Goal: Task Accomplishment & Management: Manage account settings

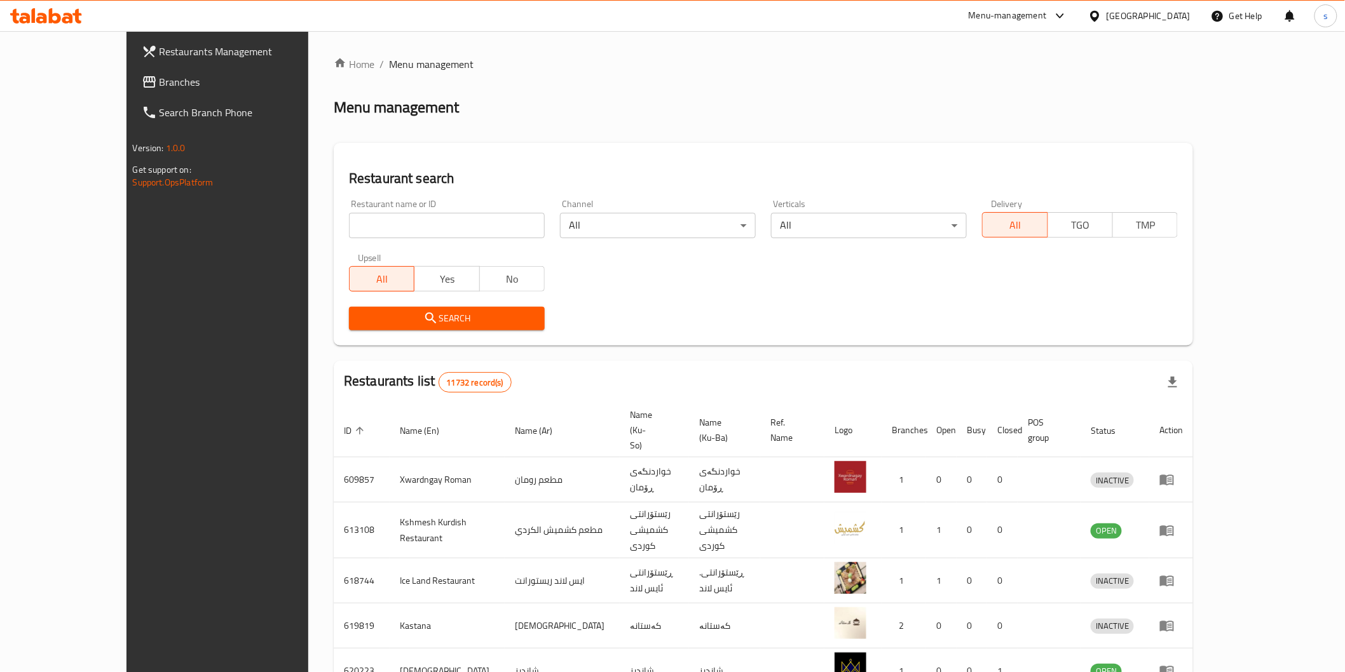
click at [367, 236] on input "search" at bounding box center [447, 225] width 196 height 25
paste input "AB Restaurant & Cafe"
type input "AB Restaurant & Cafe"
click button "Search" at bounding box center [447, 319] width 196 height 24
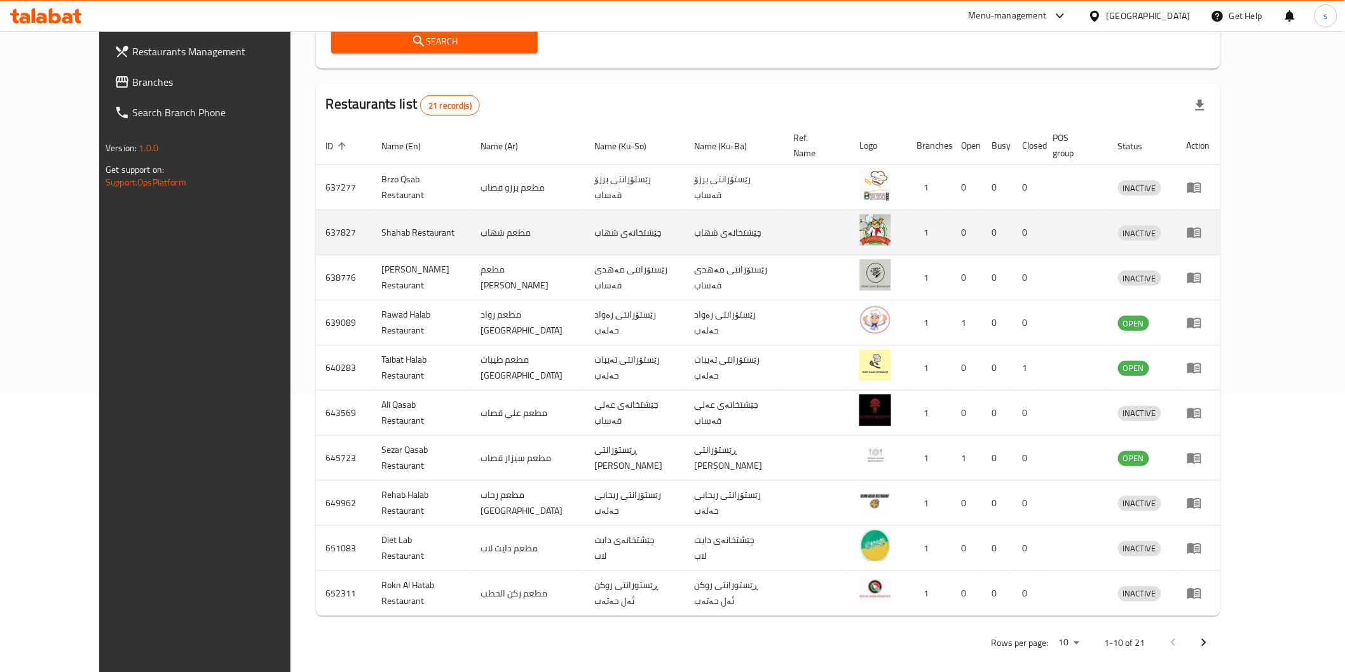
scroll to position [65, 0]
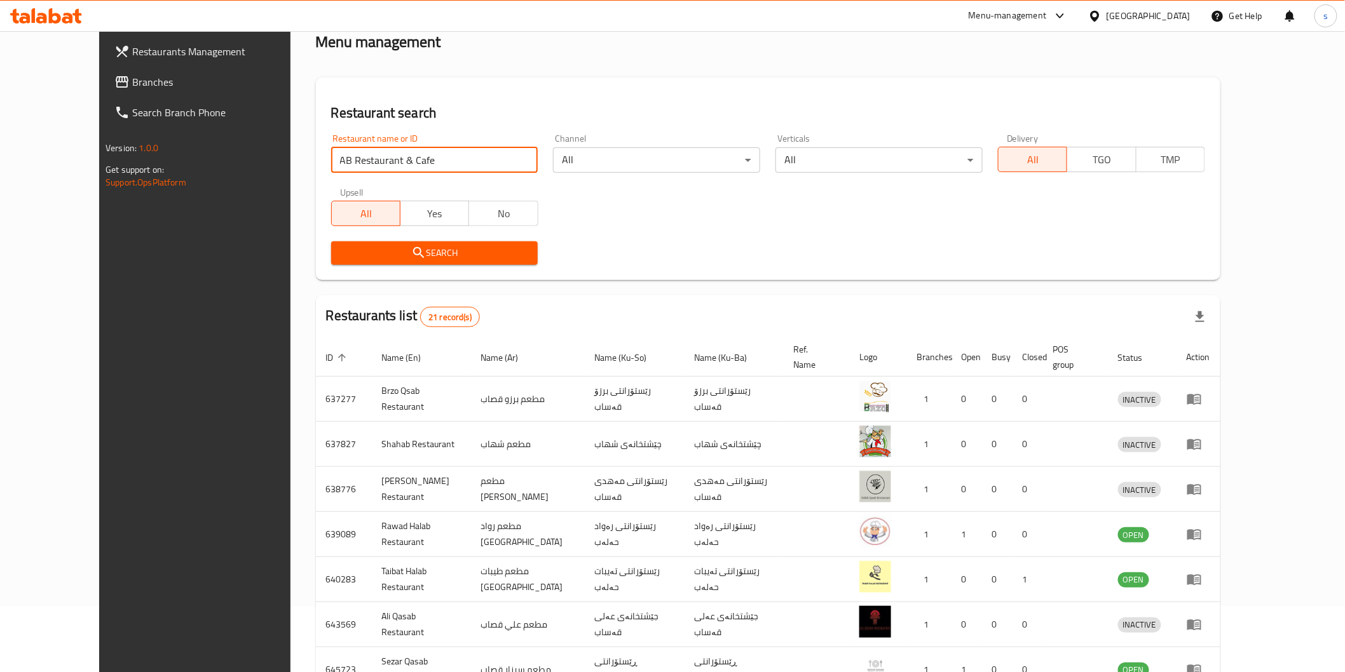
click at [104, 90] on link "Branches" at bounding box center [213, 82] width 219 height 31
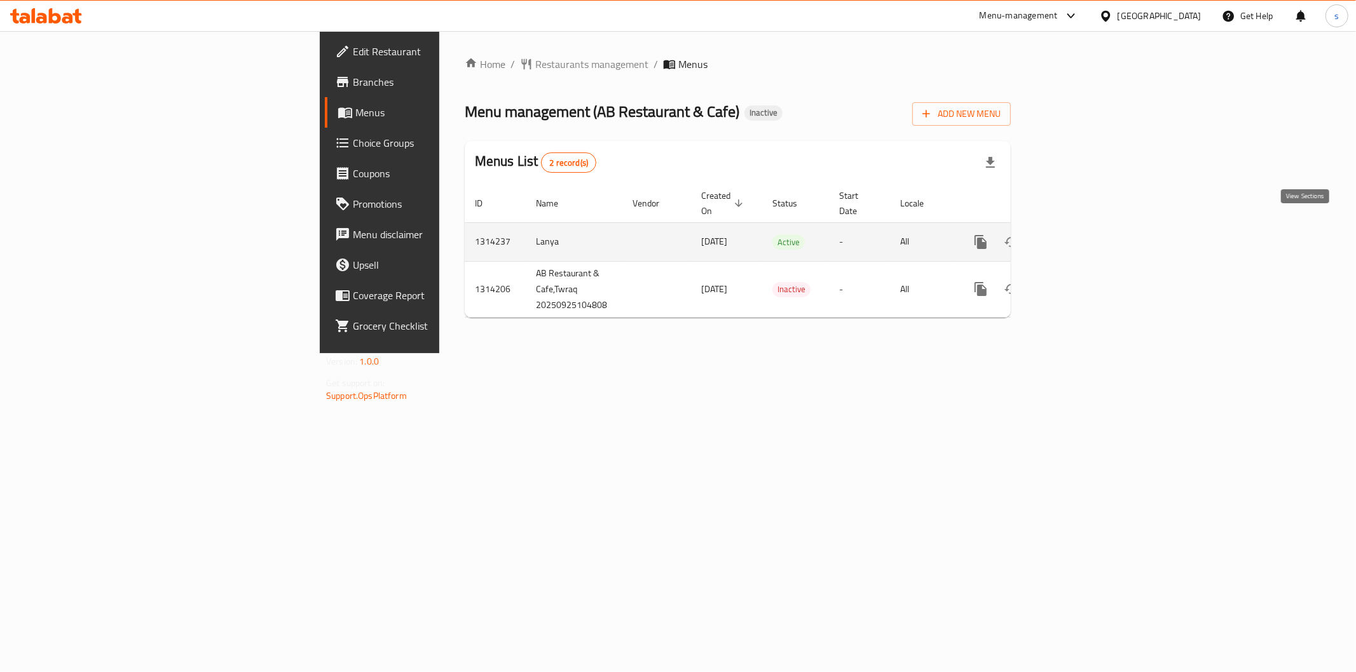
click at [1080, 235] on icon "enhanced table" at bounding box center [1072, 242] width 15 height 15
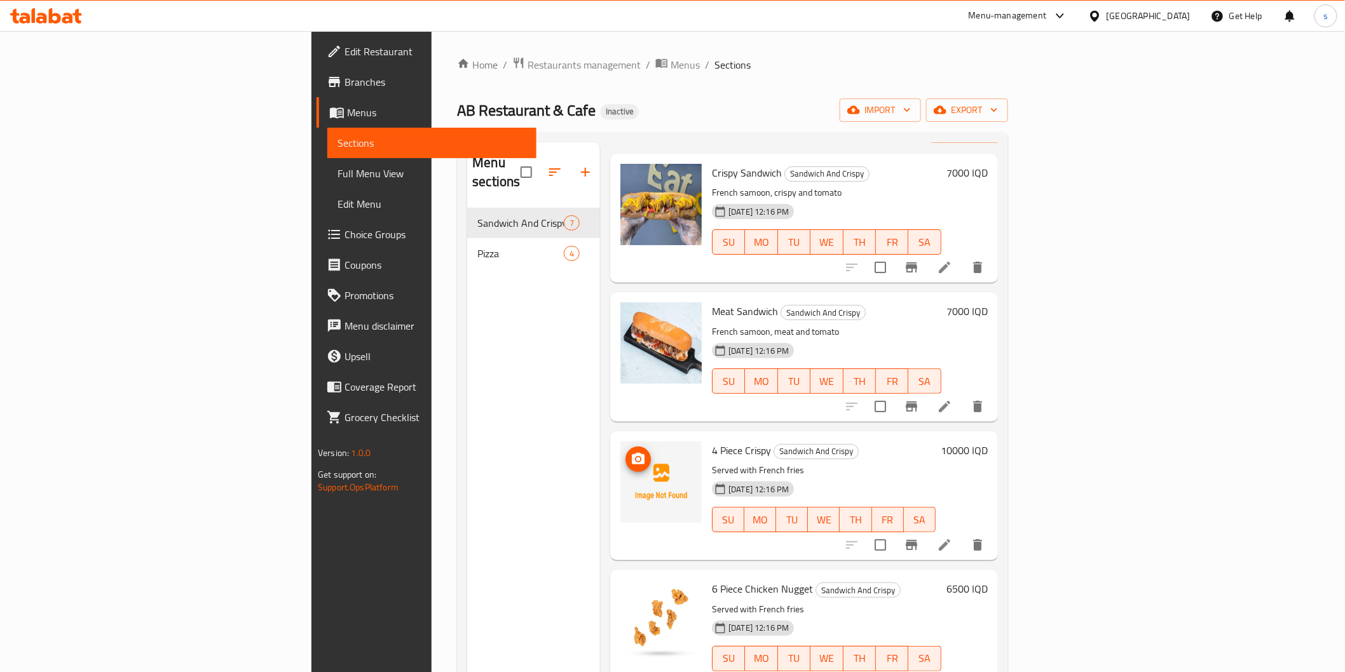
scroll to position [71, 0]
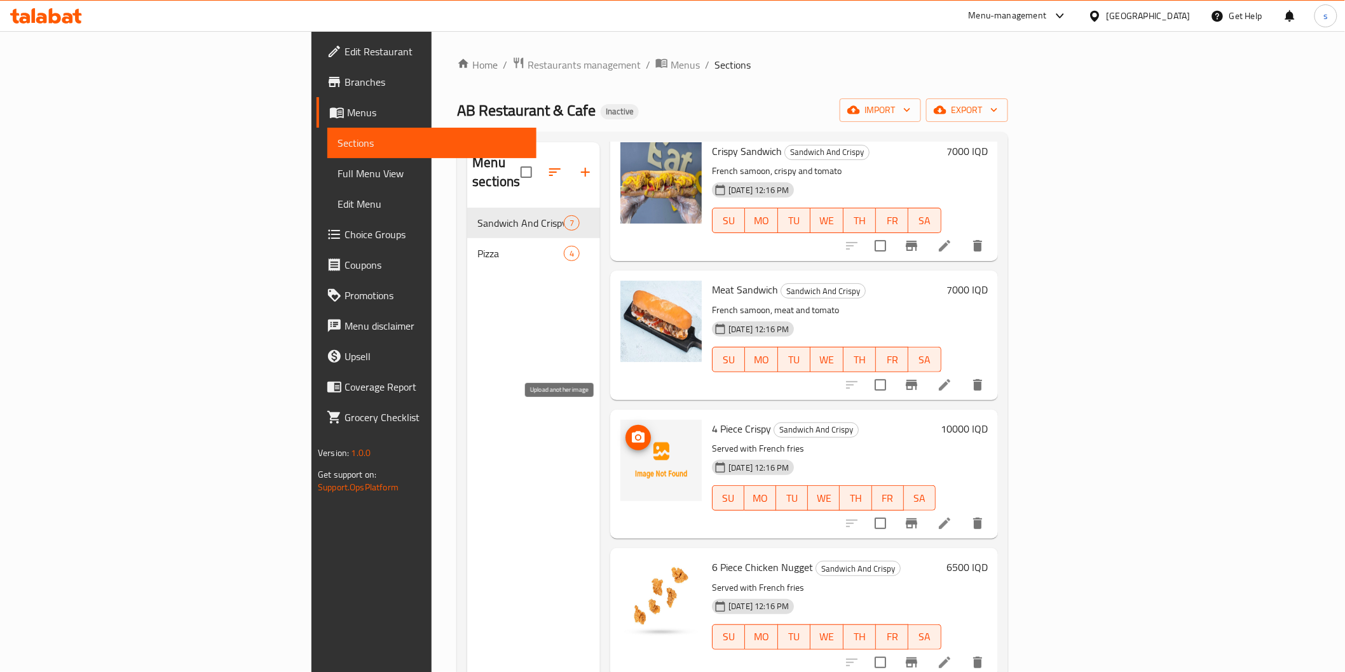
click at [632, 432] on icon "upload picture" at bounding box center [638, 437] width 13 height 11
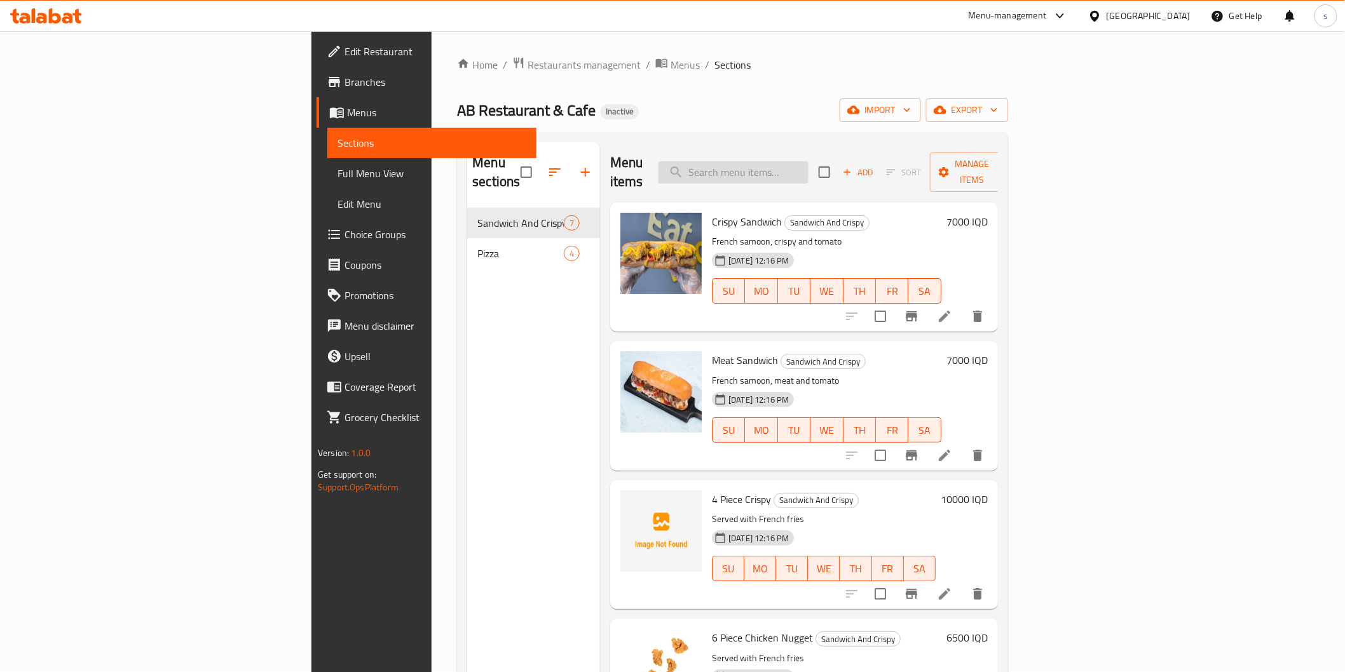
click at [808, 163] on input "search" at bounding box center [733, 172] width 150 height 22
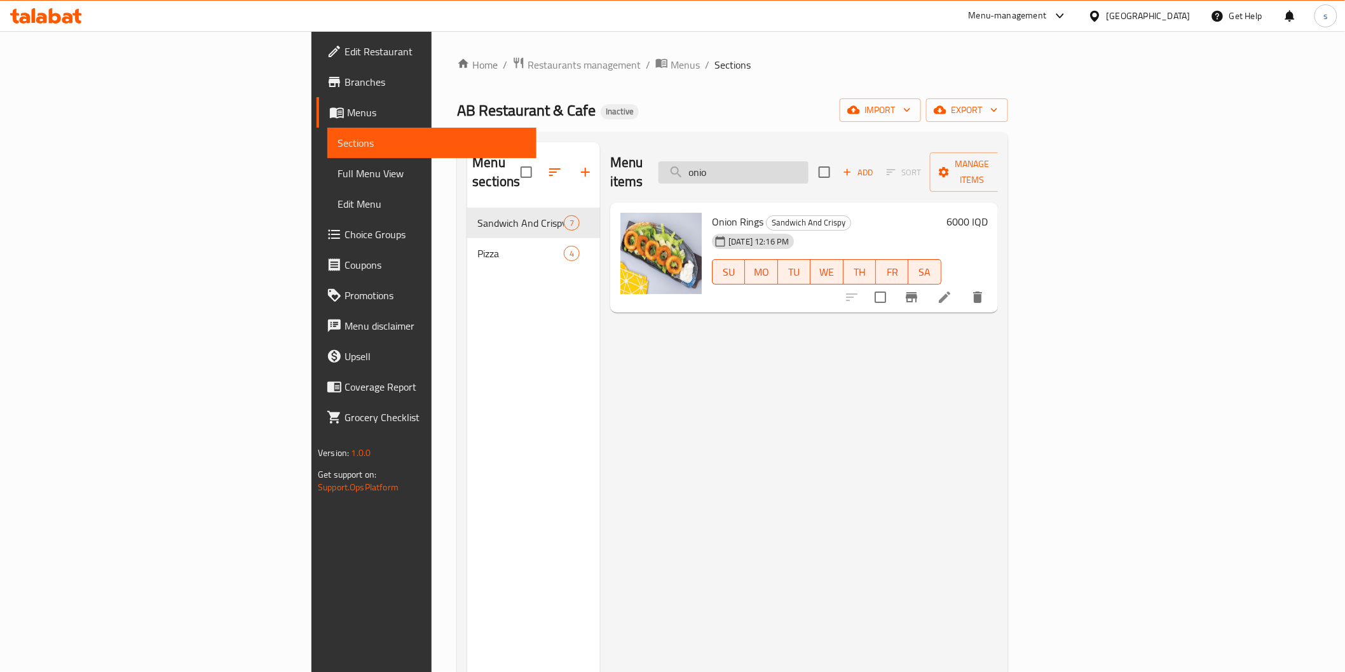
drag, startPoint x: 874, startPoint y: 164, endPoint x: 777, endPoint y: 157, distance: 98.1
click at [777, 161] on input "onio" at bounding box center [733, 172] width 150 height 22
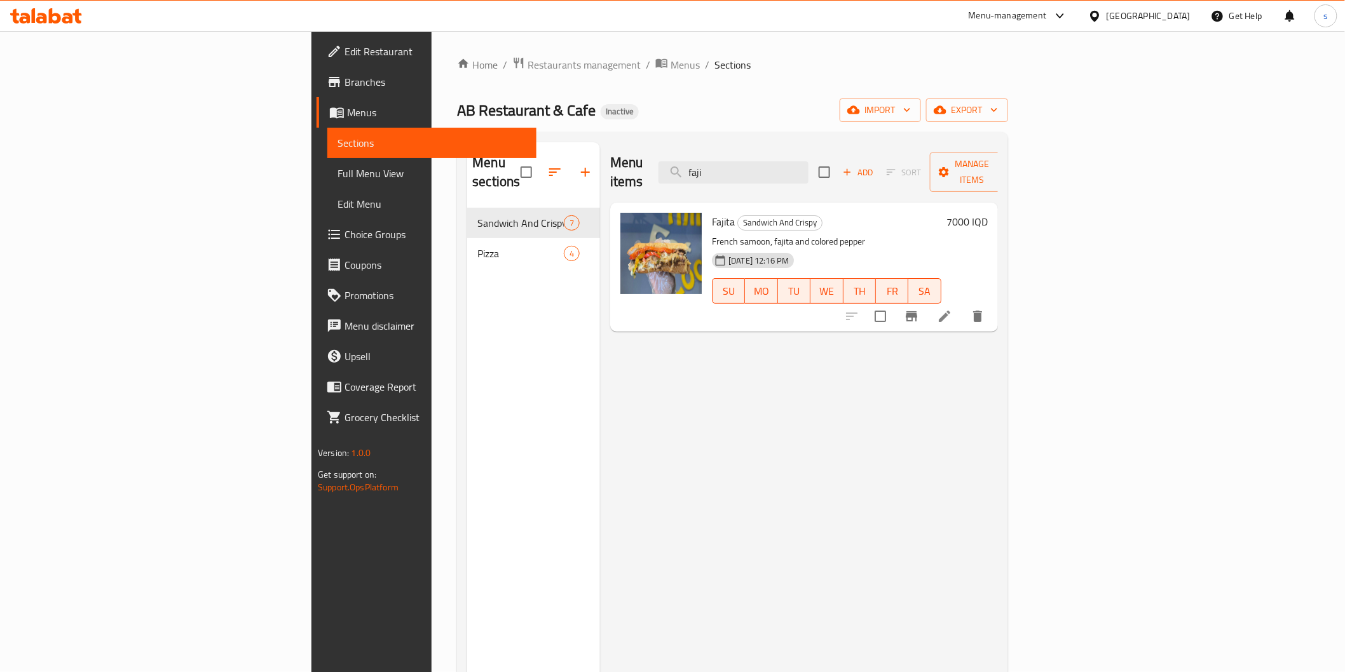
type input "faji"
click at [808, 161] on input "faji" at bounding box center [733, 172] width 150 height 22
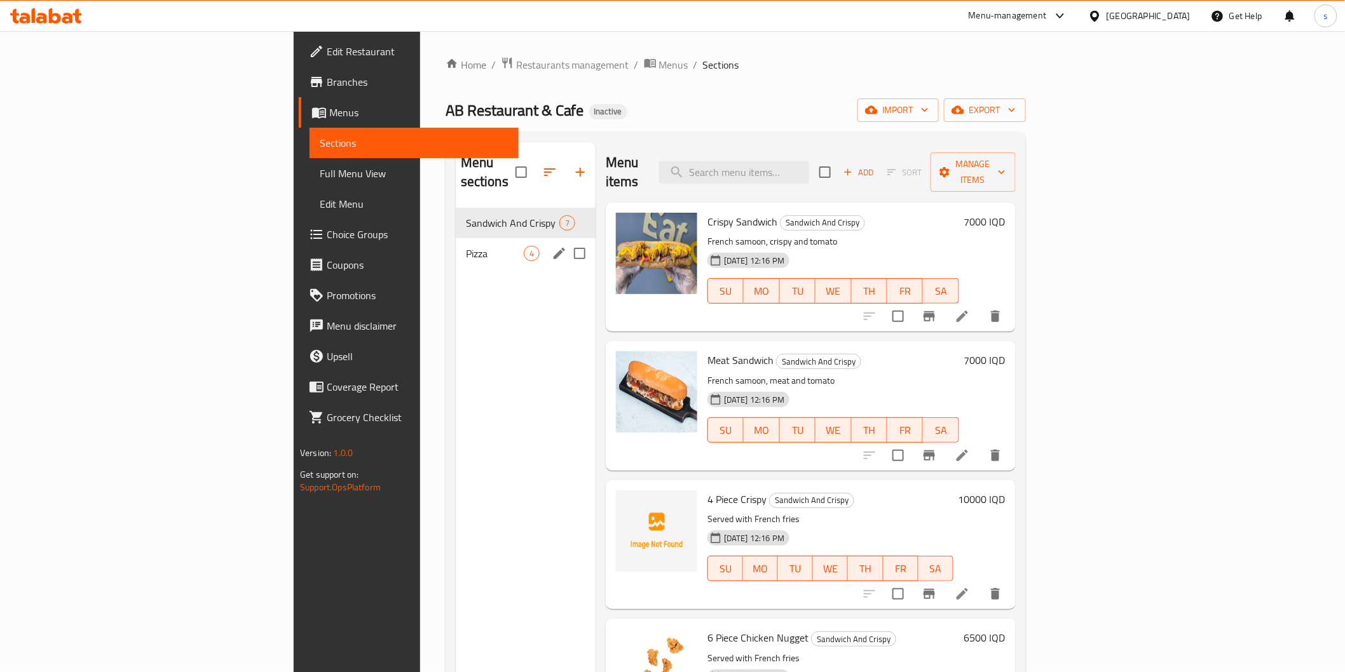
click at [456, 238] on div "Pizza 4" at bounding box center [526, 253] width 140 height 31
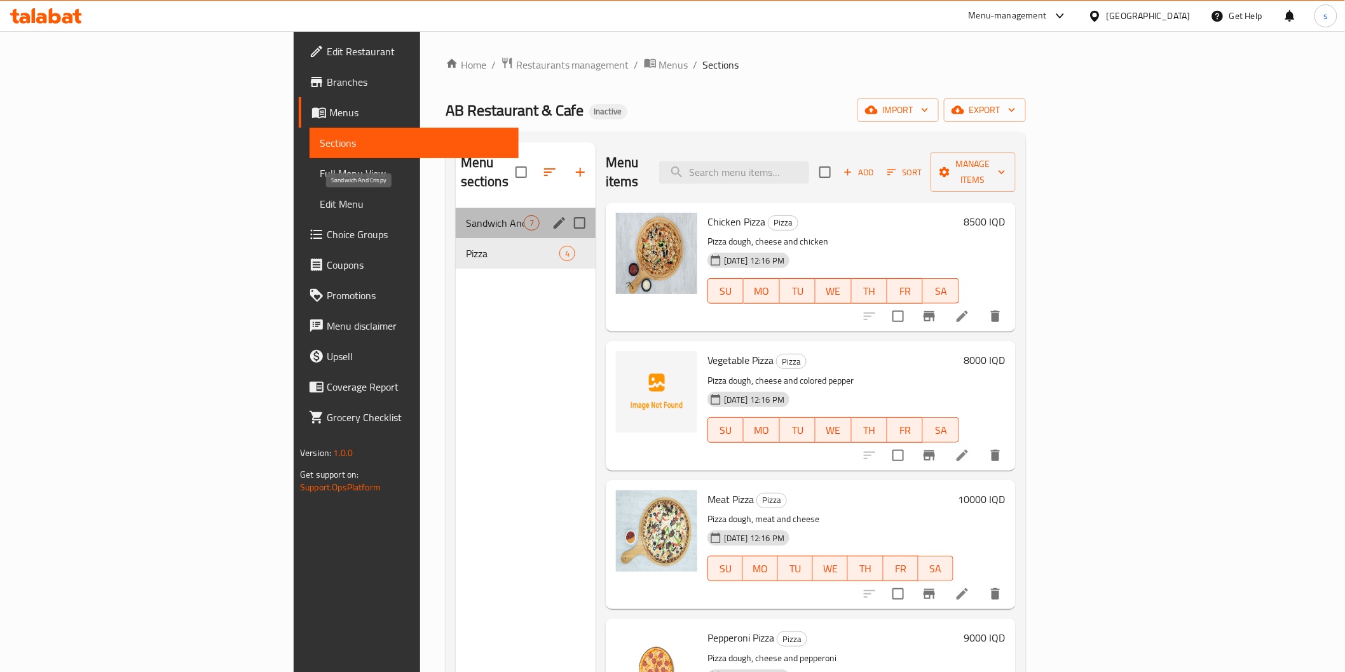
click at [466, 215] on span "Sandwich And Crispy" at bounding box center [495, 222] width 58 height 15
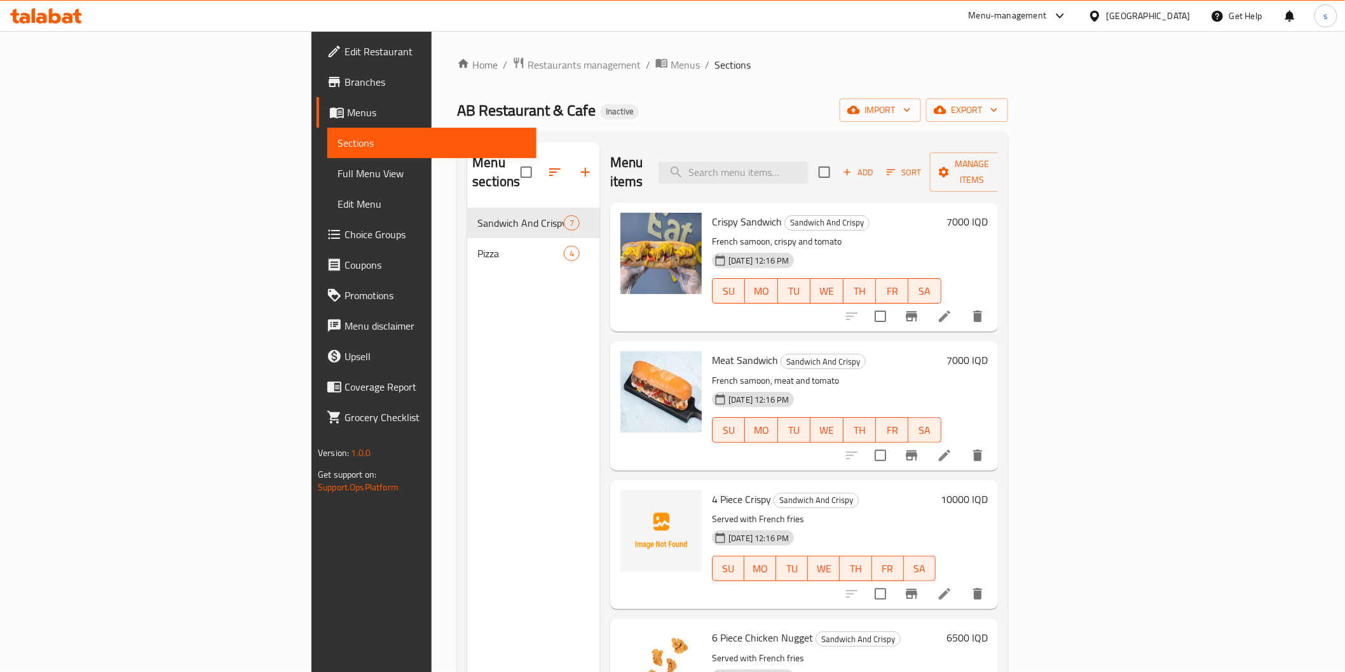
click at [496, 32] on div at bounding box center [672, 31] width 1345 height 1
click at [337, 175] on span "Full Menu View" at bounding box center [431, 173] width 188 height 15
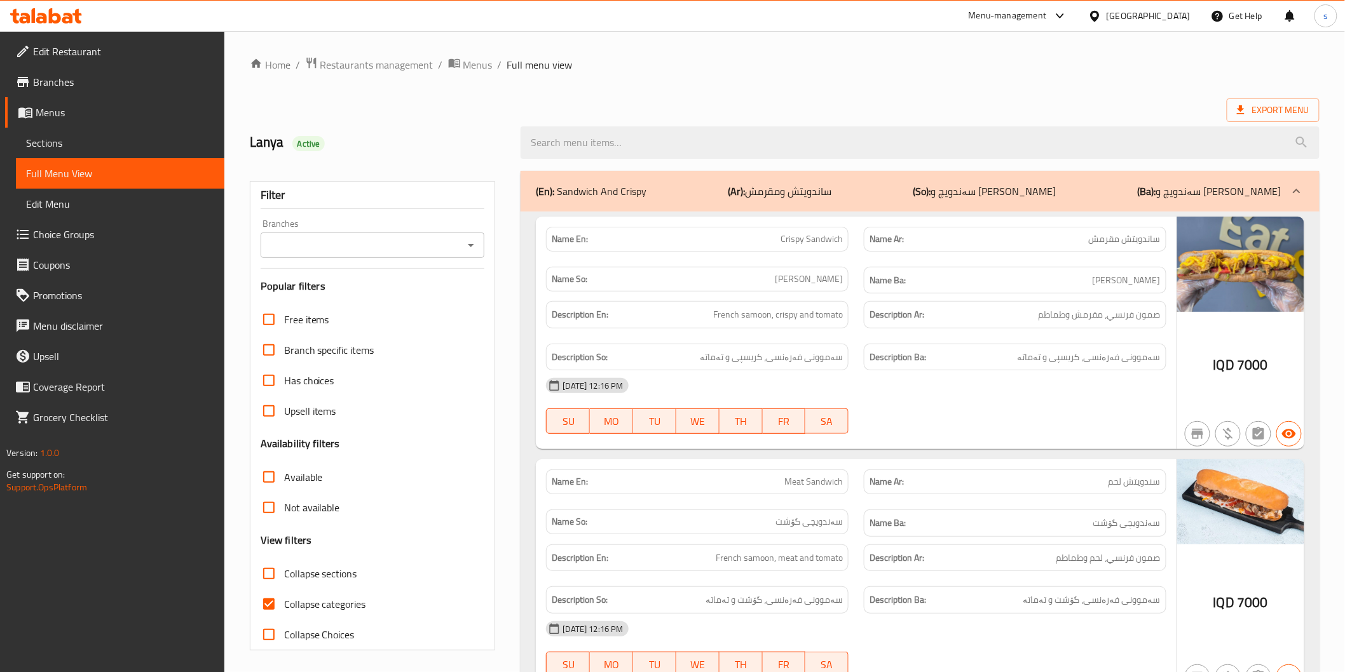
click at [384, 251] on input "Branches" at bounding box center [362, 245] width 196 height 18
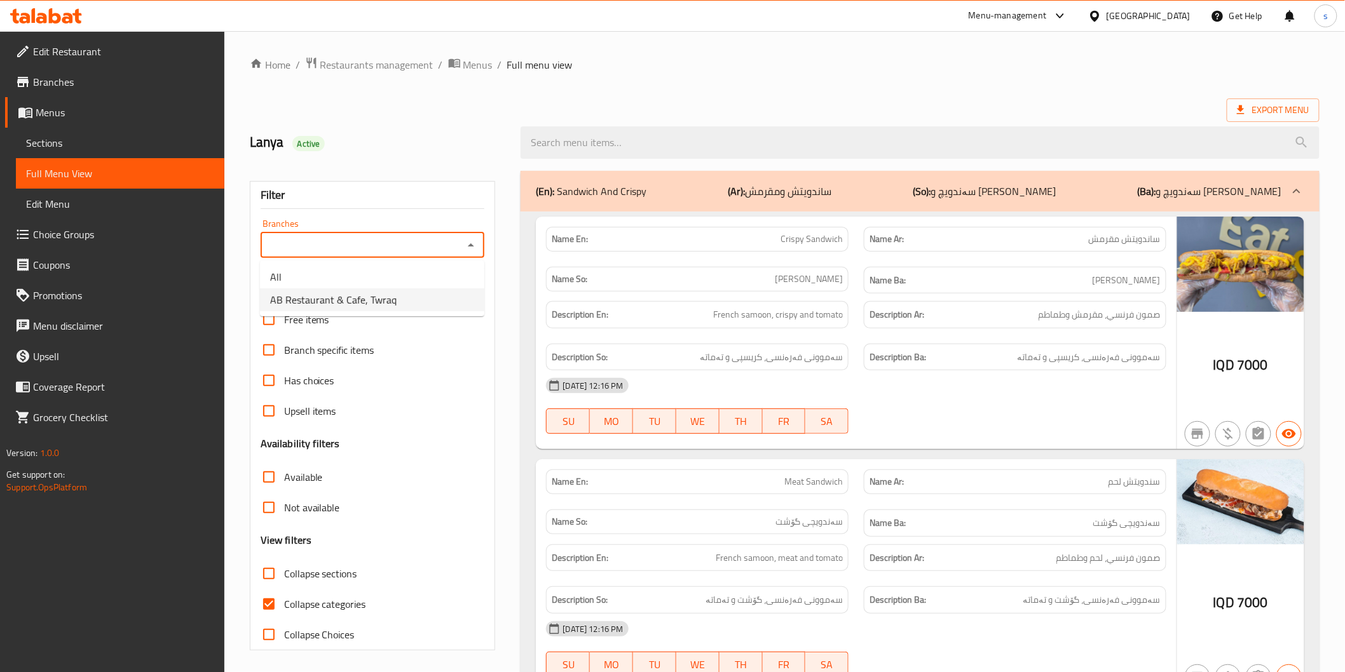
click at [378, 297] on span "AB Restaurant & Cafe, Twraq" at bounding box center [333, 299] width 126 height 15
type input "AB Restaurant & Cafe, Twraq"
click at [356, 601] on span "Collapse categories" at bounding box center [325, 604] width 82 height 15
click at [284, 601] on input "Collapse categories" at bounding box center [269, 604] width 31 height 31
checkbox input "false"
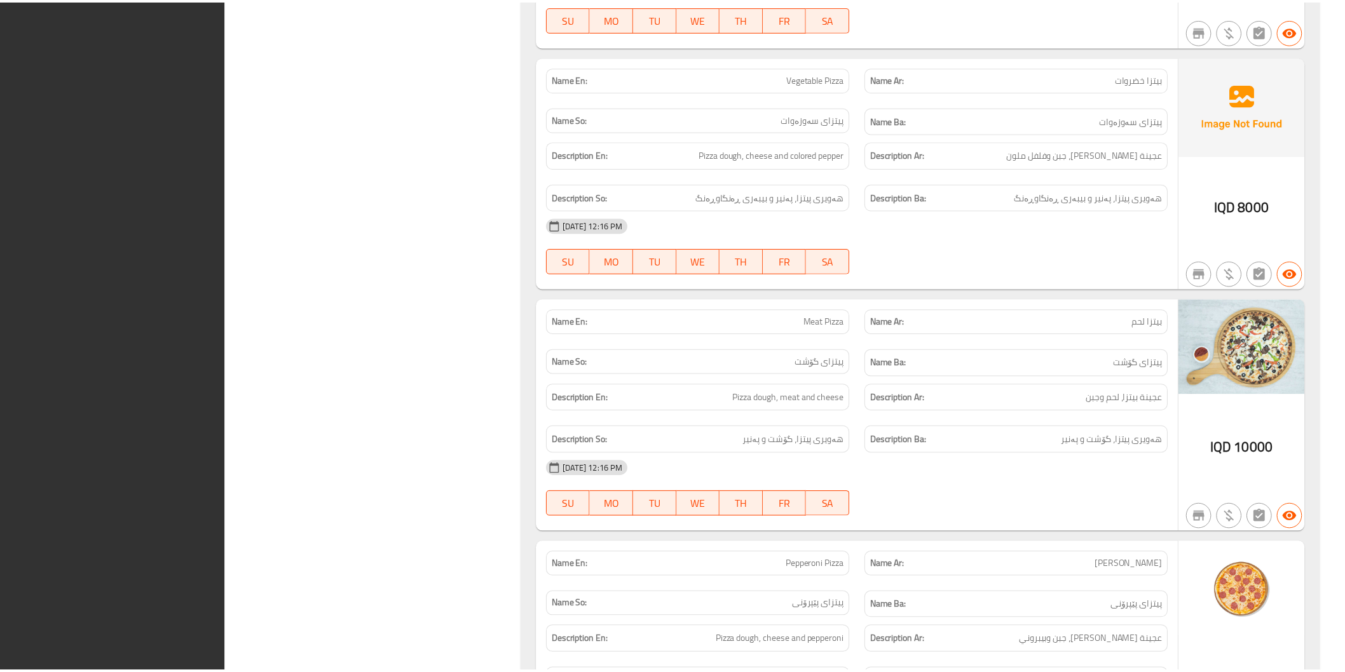
scroll to position [2334, 0]
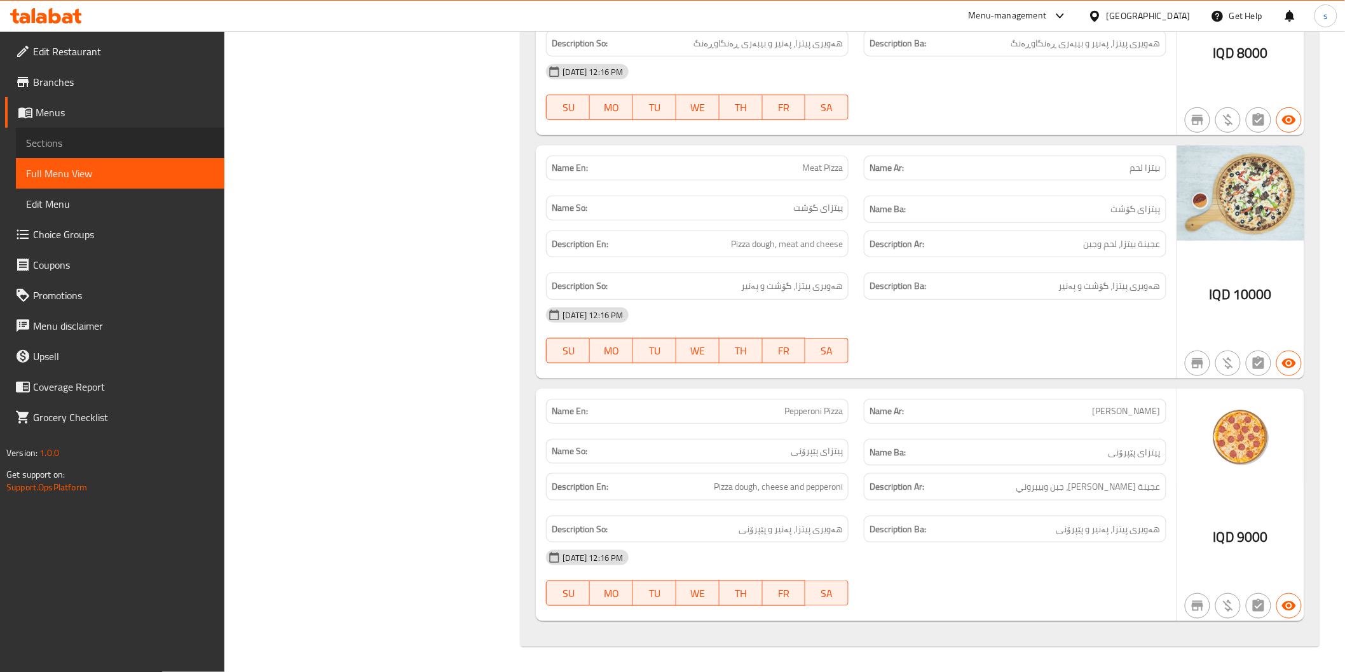
click at [70, 153] on link "Sections" at bounding box center [120, 143] width 208 height 31
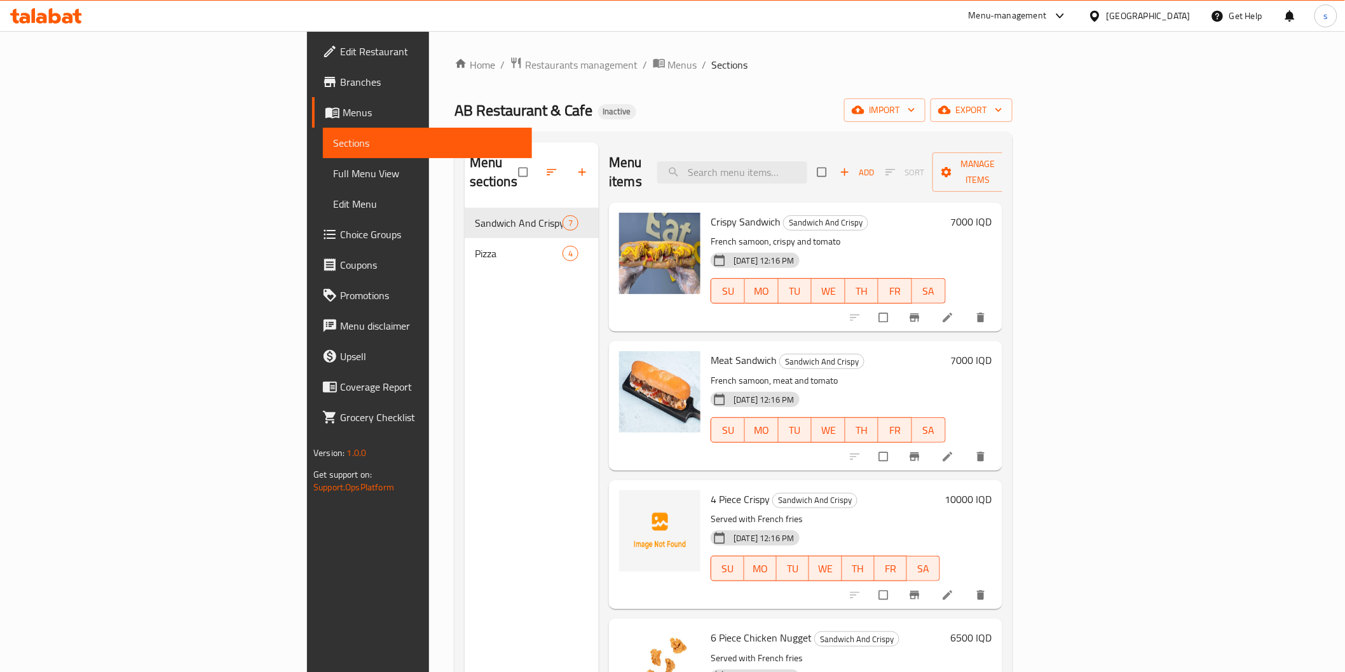
click at [323, 168] on link "Full Menu View" at bounding box center [427, 173] width 208 height 31
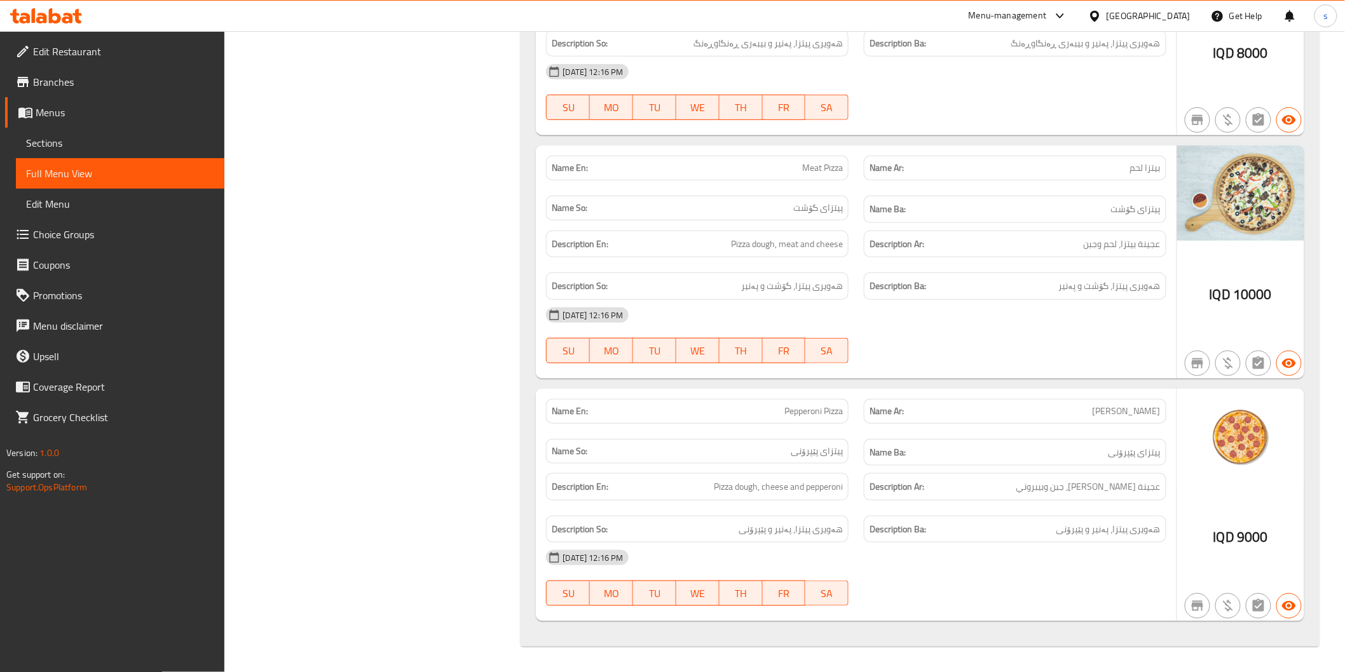
scroll to position [2334, 0]
click at [69, 135] on span "Sections" at bounding box center [120, 142] width 188 height 15
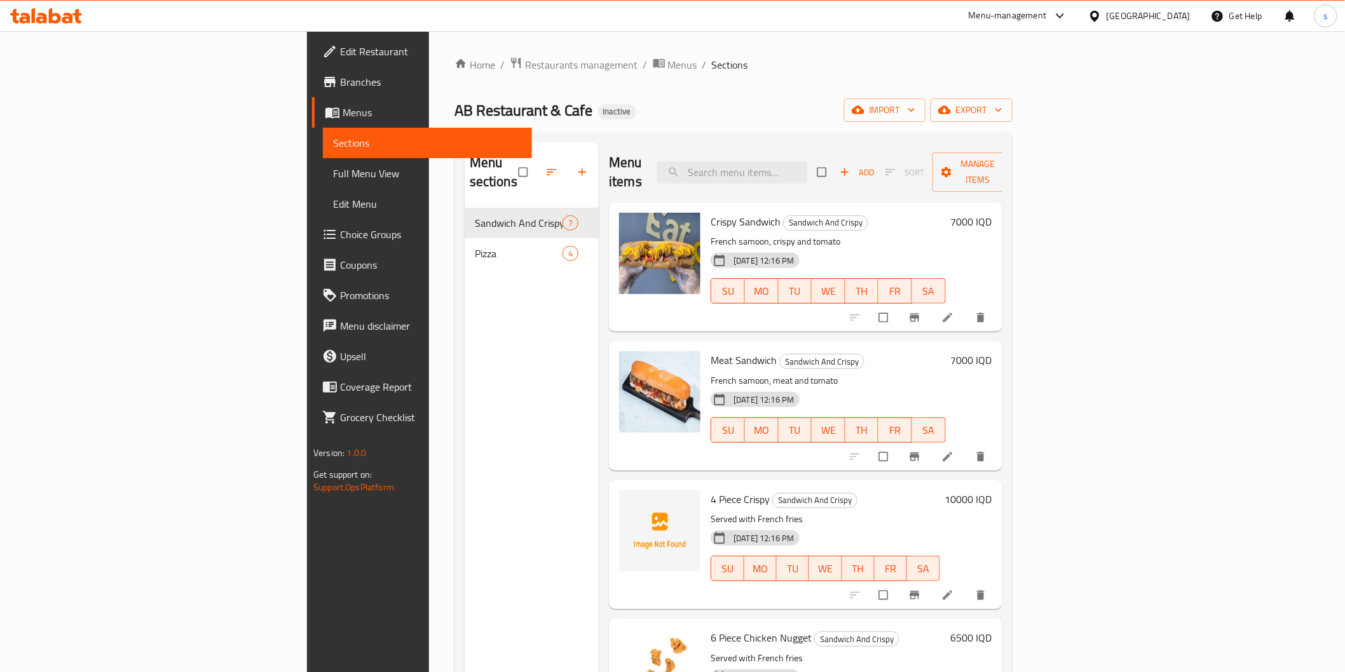
click at [323, 185] on link "Full Menu View" at bounding box center [427, 173] width 208 height 31
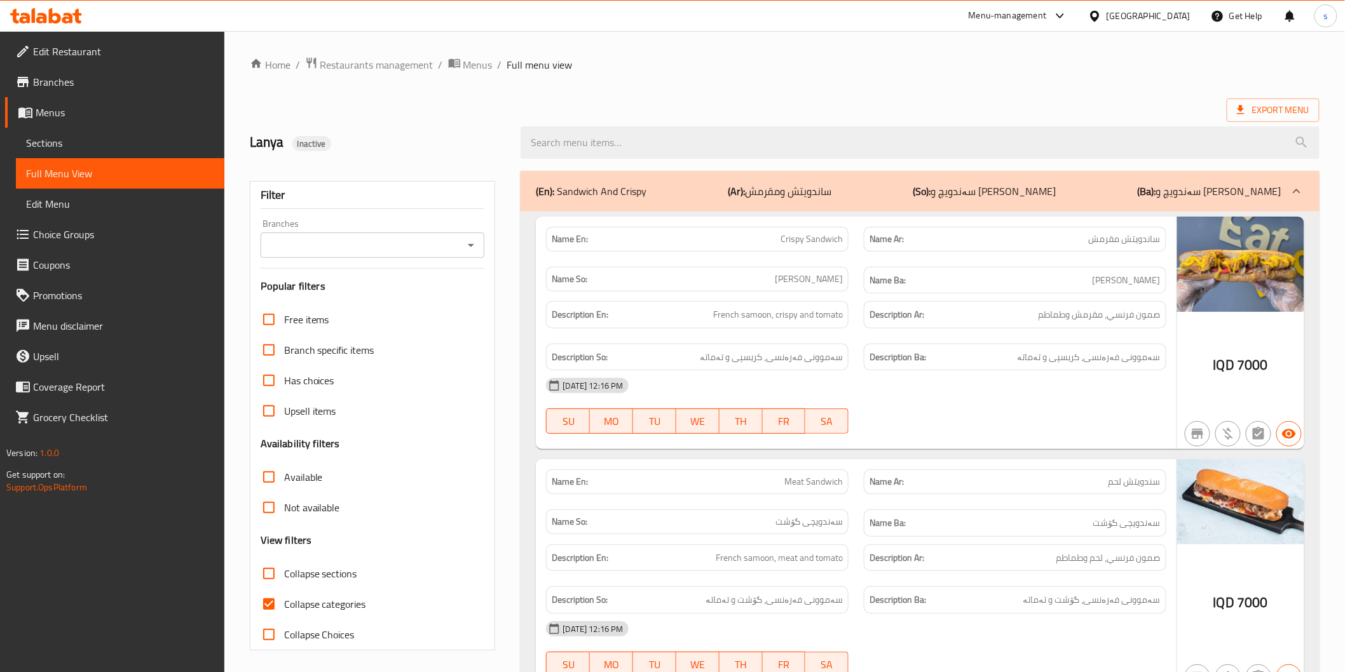
click at [124, 149] on span "Sections" at bounding box center [120, 142] width 188 height 15
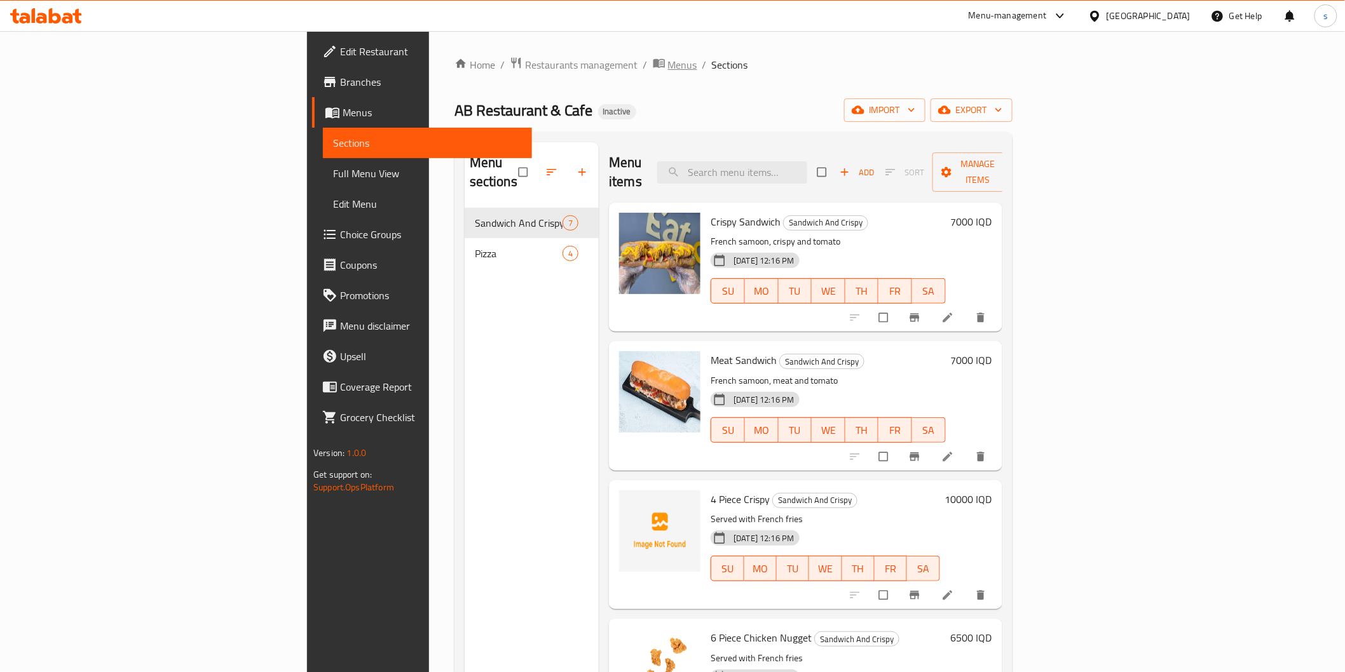
click at [653, 71] on span "breadcrumb" at bounding box center [660, 65] width 15 height 17
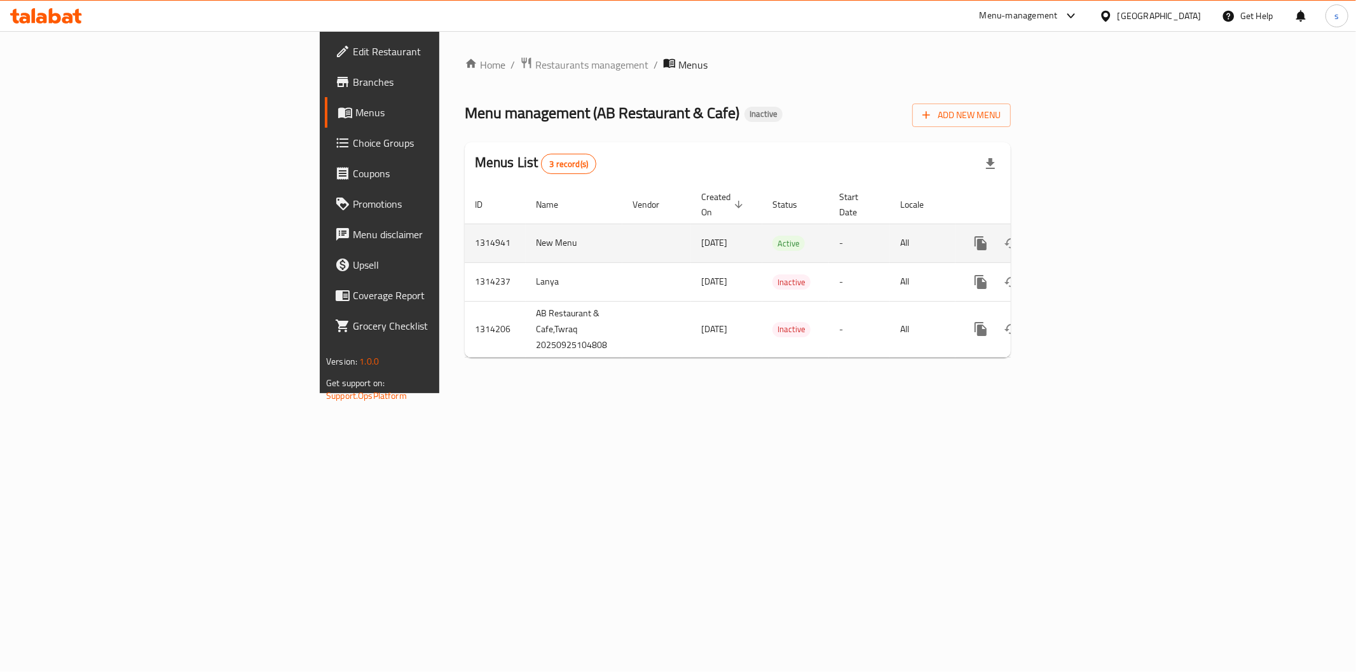
click at [1098, 231] on td "enhanced table" at bounding box center [1026, 243] width 142 height 39
click at [1087, 230] on link "enhanced table" at bounding box center [1072, 243] width 31 height 31
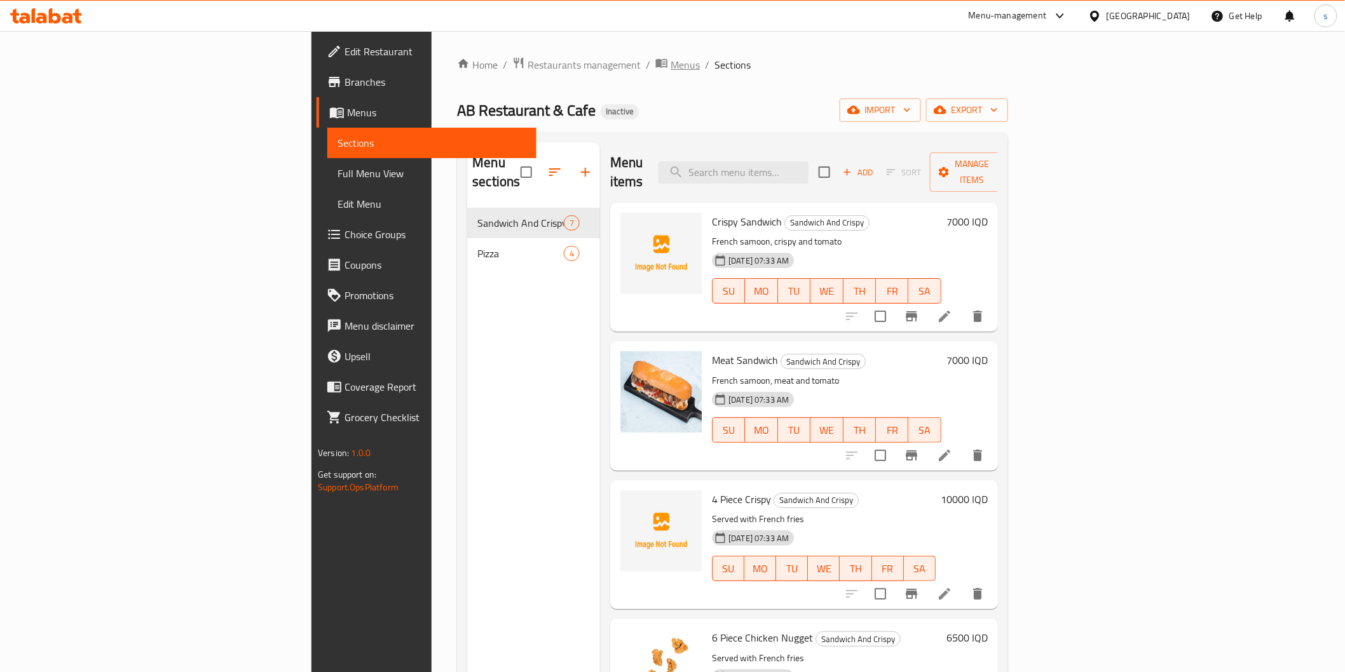
click at [670, 60] on span "Menus" at bounding box center [684, 64] width 29 height 15
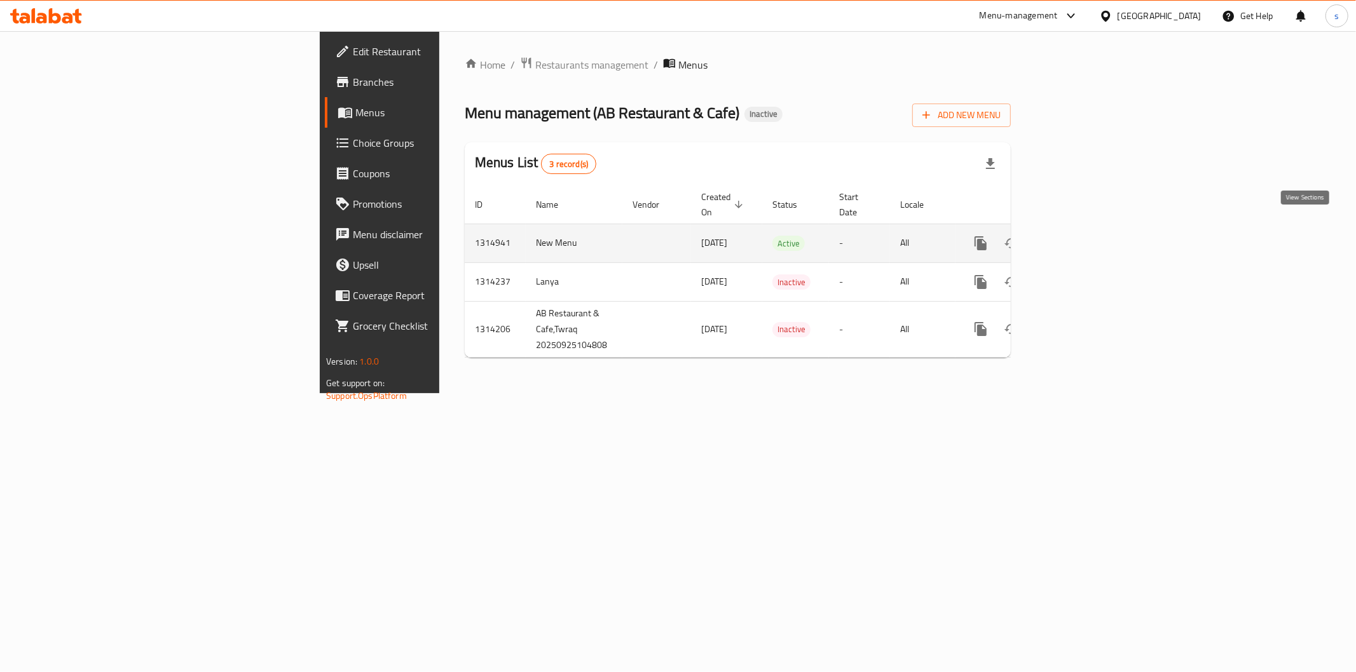
click at [1080, 236] on icon "enhanced table" at bounding box center [1072, 243] width 15 height 15
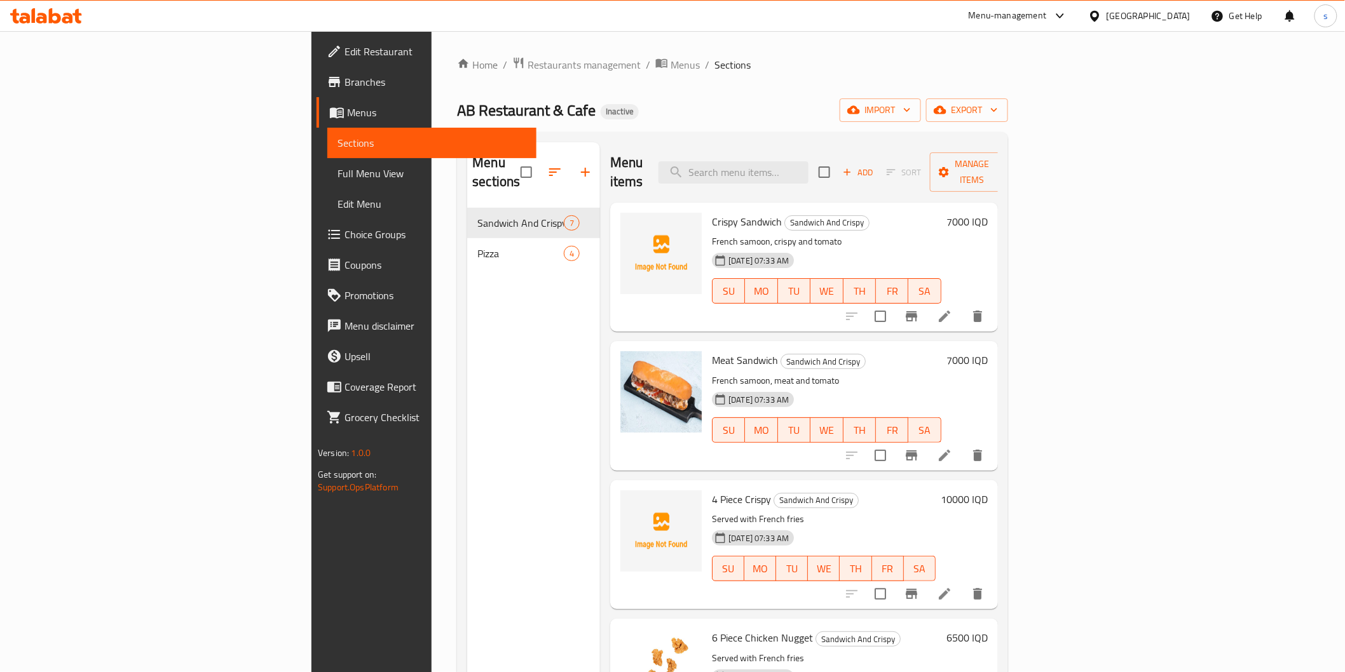
click at [337, 170] on span "Full Menu View" at bounding box center [431, 173] width 188 height 15
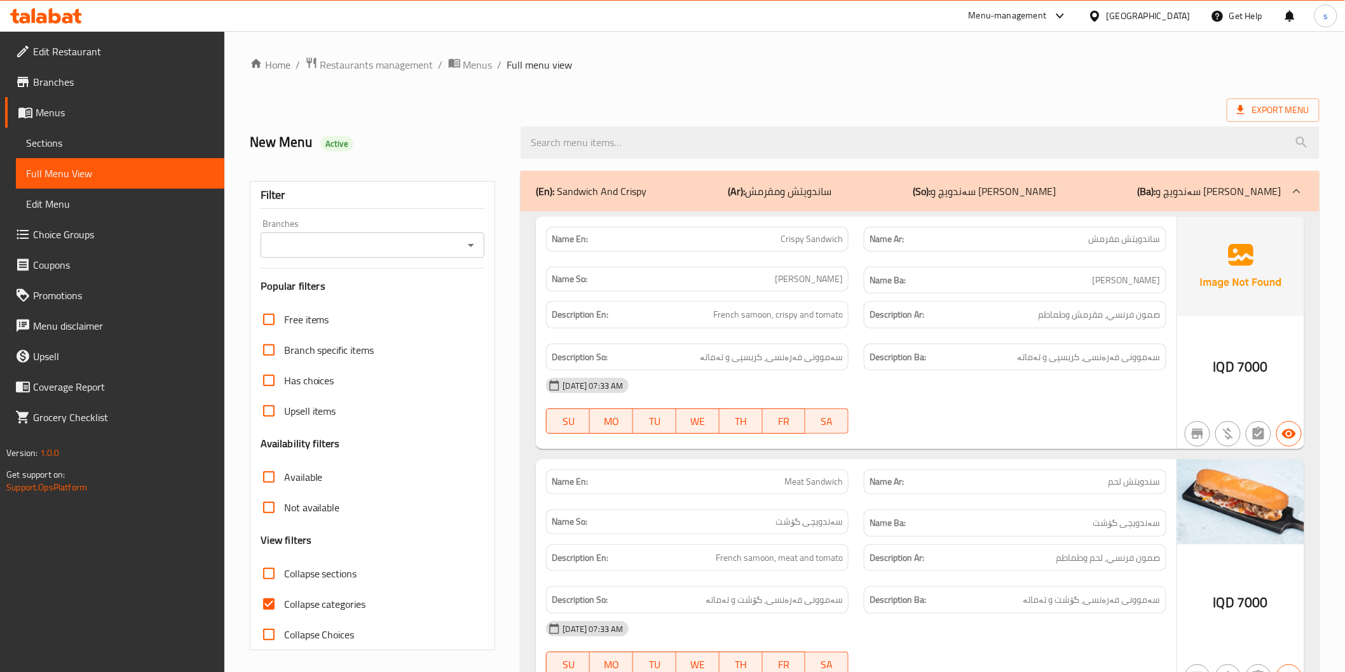
click at [449, 245] on input "Branches" at bounding box center [362, 245] width 196 height 18
click at [446, 247] on input "Branches" at bounding box center [362, 245] width 196 height 18
click at [465, 245] on icon "Open" at bounding box center [470, 245] width 15 height 15
click at [468, 244] on icon "Close" at bounding box center [470, 245] width 15 height 15
click at [468, 244] on icon "Open" at bounding box center [471, 245] width 6 height 3
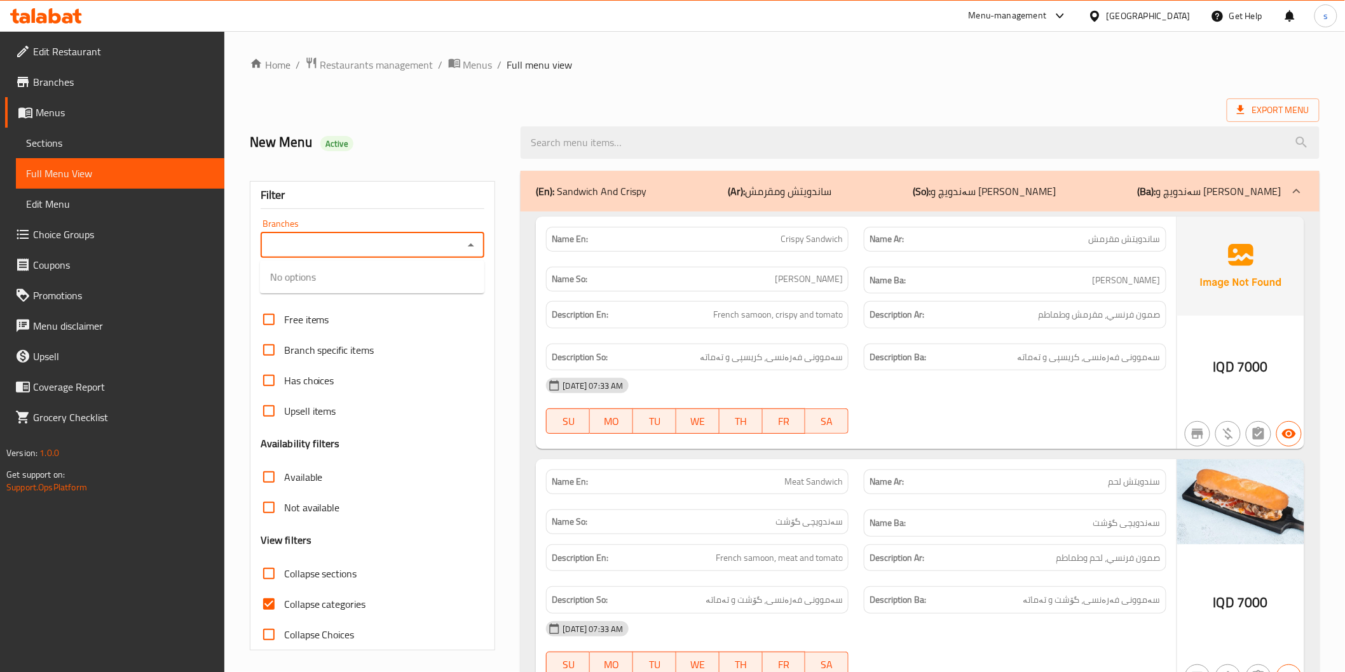
click at [468, 244] on icon "Close" at bounding box center [470, 245] width 15 height 15
click at [468, 244] on icon "Open" at bounding box center [471, 245] width 6 height 3
click at [442, 296] on li "AB Restaurant & Cafe, Twraq" at bounding box center [372, 300] width 224 height 23
type input "AB Restaurant & Cafe, Twraq"
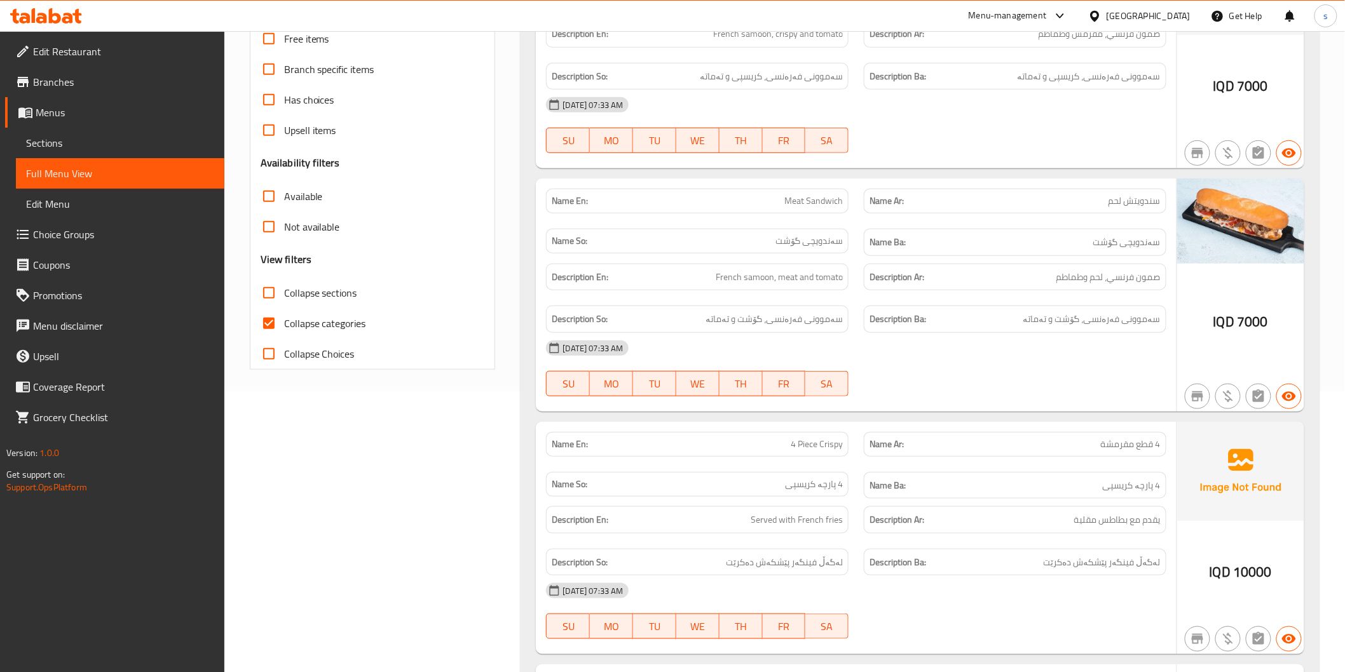
scroll to position [282, 0]
click at [323, 335] on label "Collapse categories" at bounding box center [310, 322] width 112 height 31
click at [284, 335] on input "Collapse categories" at bounding box center [269, 322] width 31 height 31
checkbox input "false"
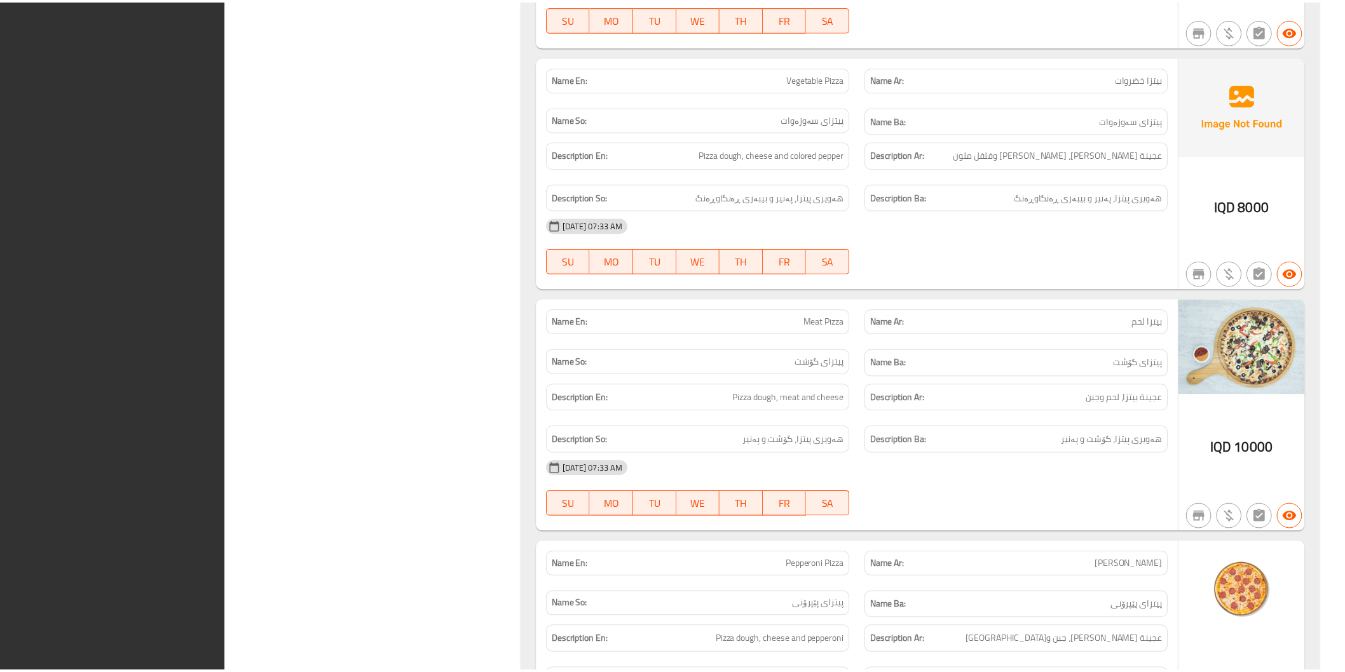
scroll to position [2334, 0]
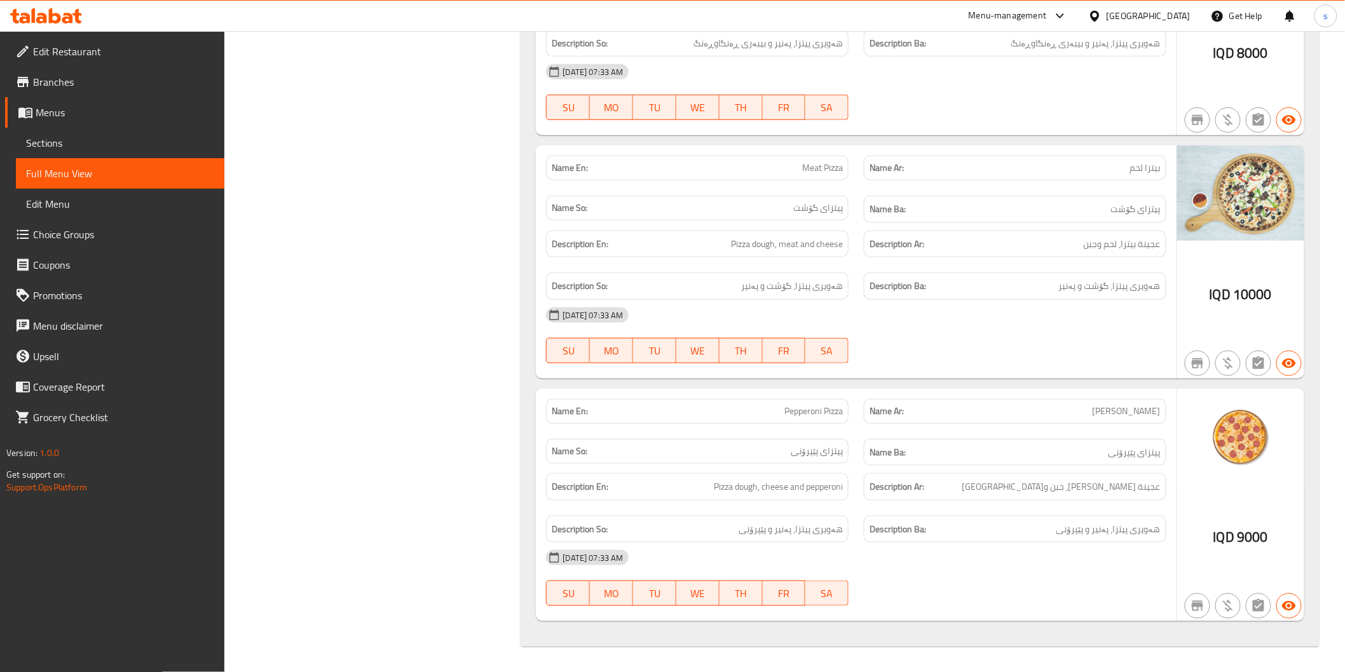
click at [45, 11] on icon at bounding box center [46, 15] width 72 height 15
